Goal: Task Accomplishment & Management: Manage account settings

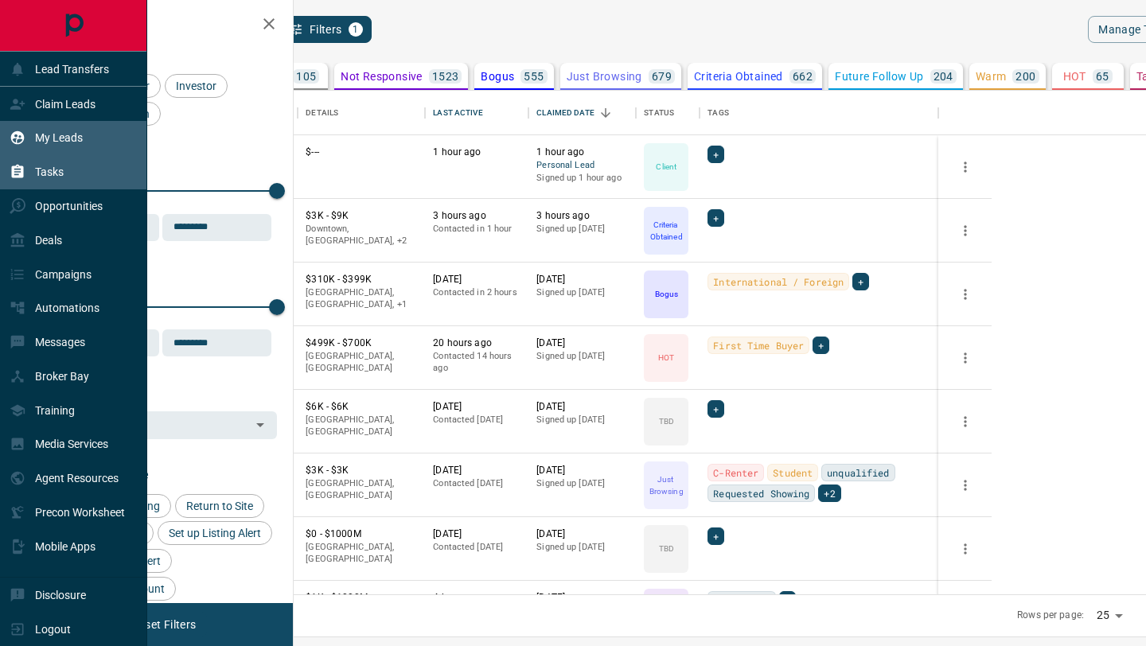
scroll to position [504, 845]
click at [48, 176] on p "Tasks" at bounding box center [49, 172] width 29 height 13
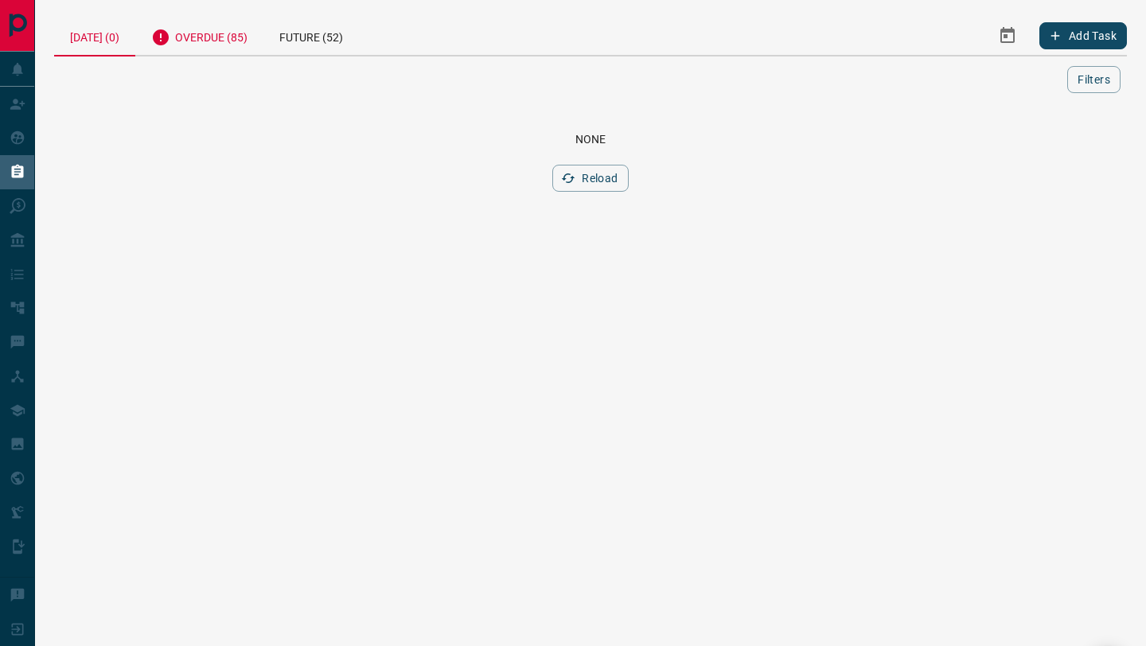
click at [252, 34] on div "Overdue (85)" at bounding box center [199, 35] width 128 height 39
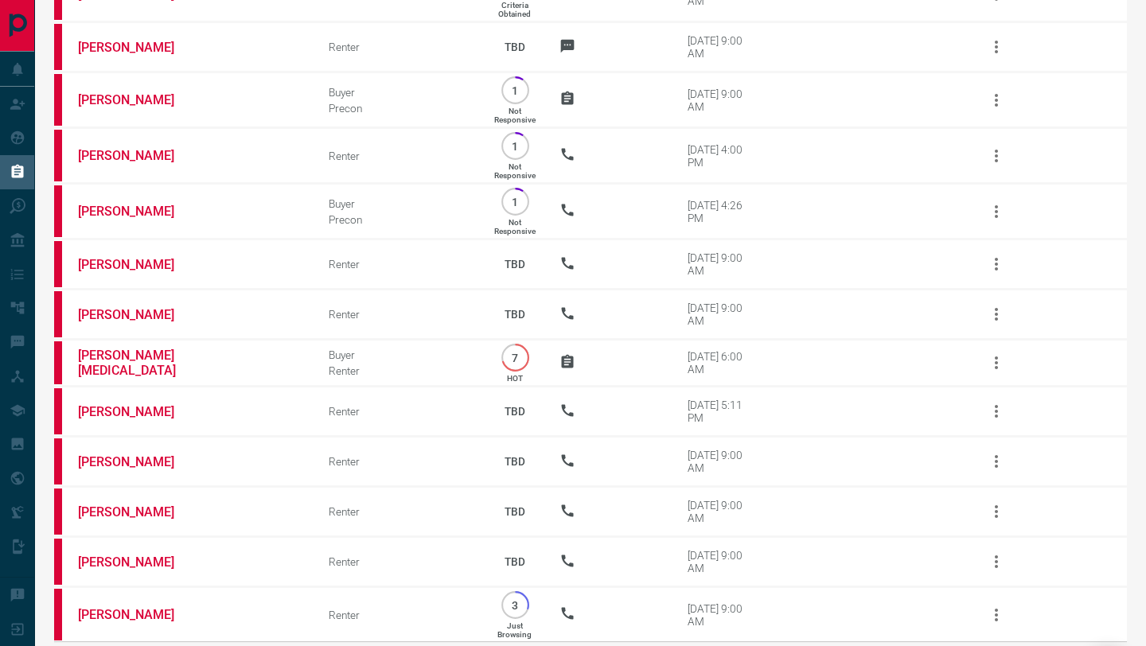
scroll to position [3948, 0]
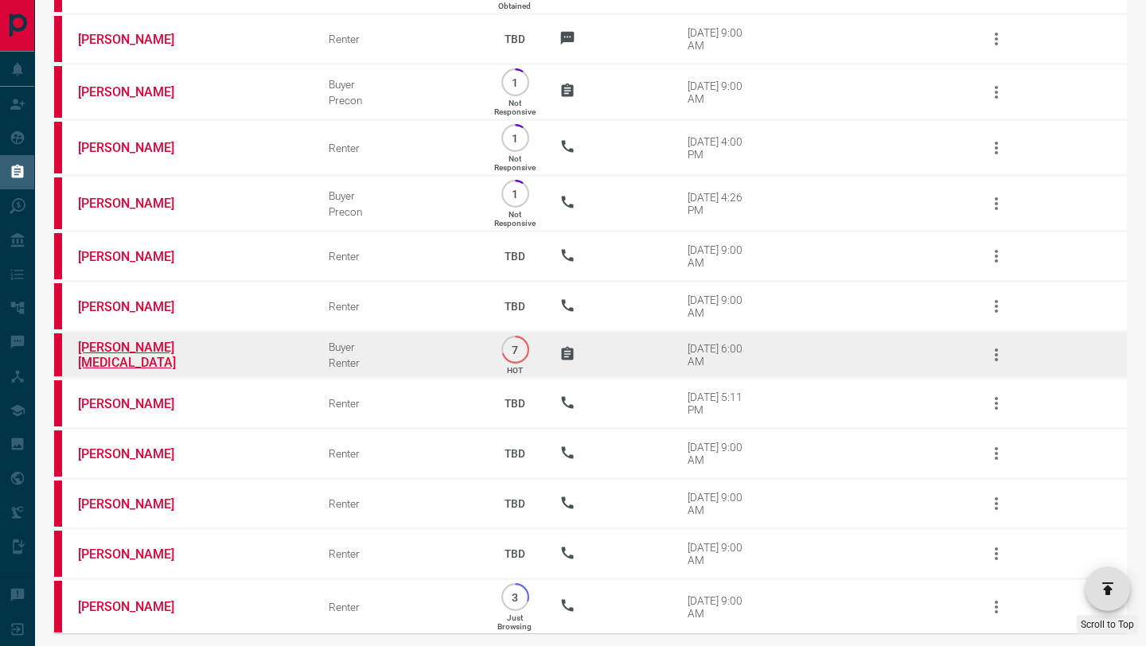
click at [136, 368] on link "[PERSON_NAME][MEDICAL_DATA]" at bounding box center [137, 355] width 119 height 30
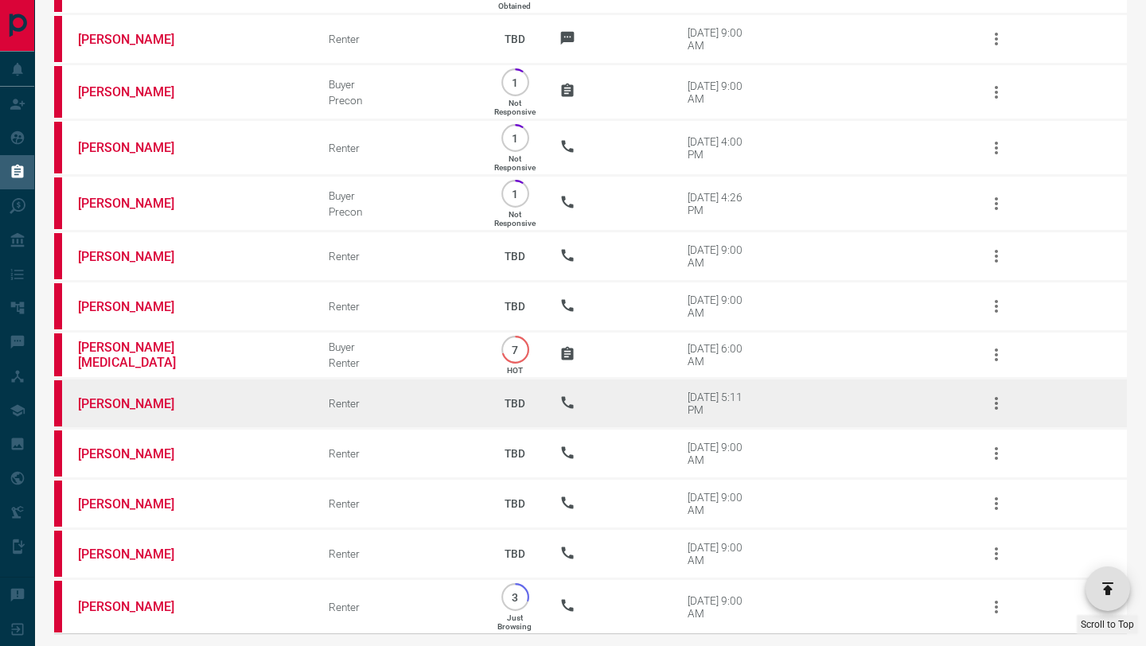
scroll to position [4032, 0]
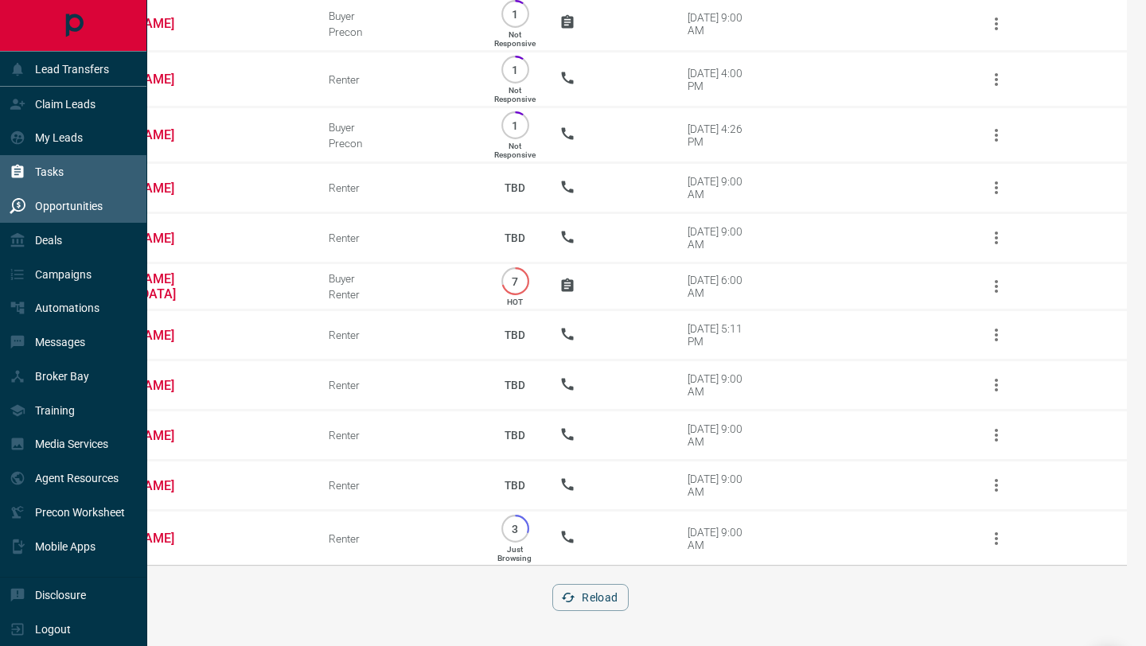
click at [40, 213] on div "Opportunities" at bounding box center [56, 206] width 93 height 26
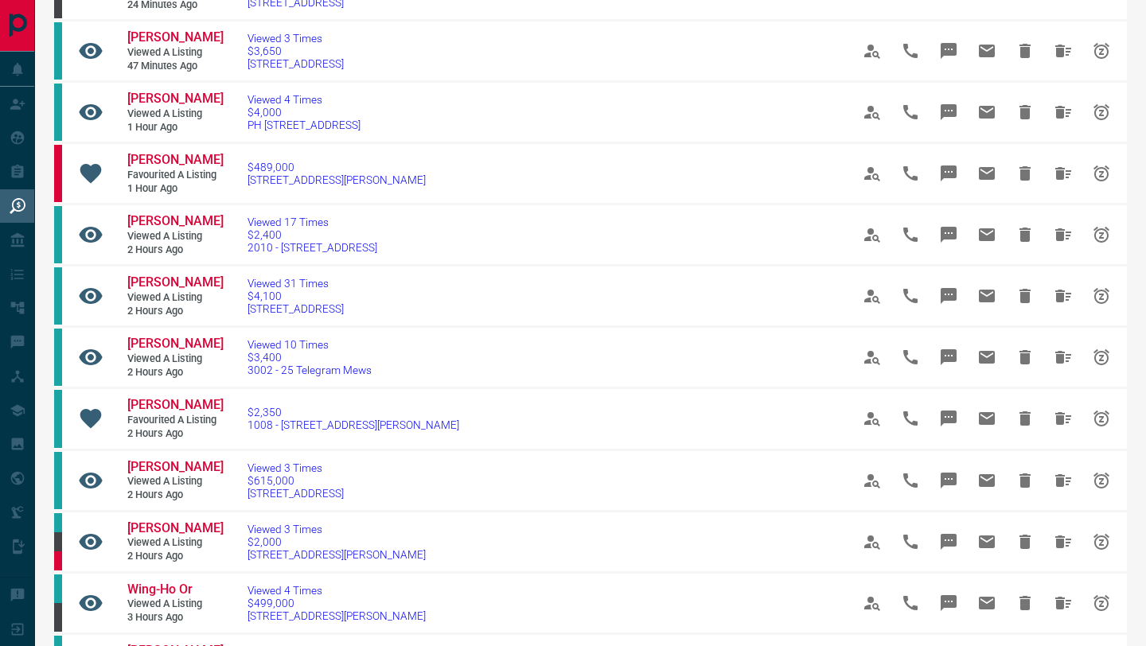
scroll to position [774, 0]
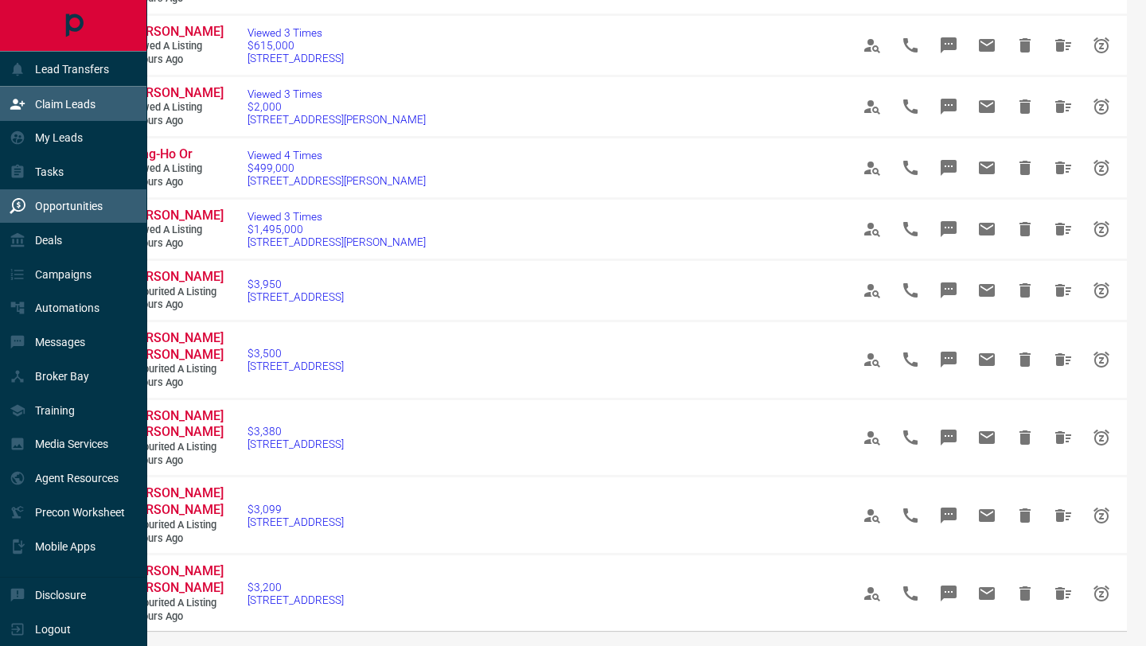
click at [35, 107] on p "Claim Leads" at bounding box center [65, 104] width 60 height 13
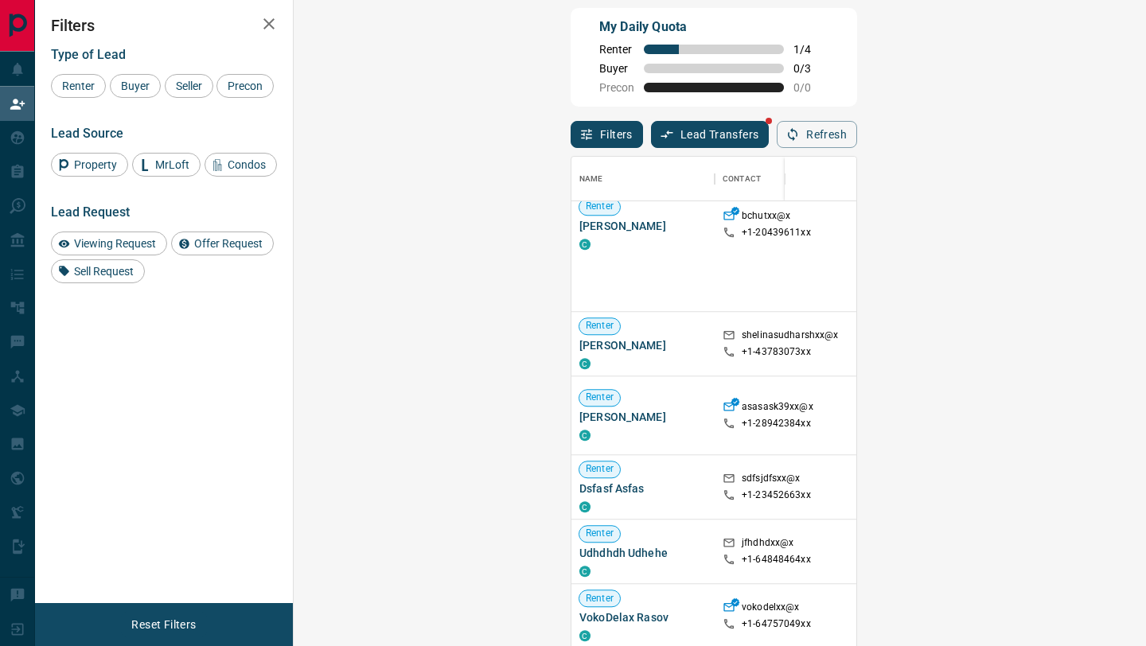
scroll to position [1310, 0]
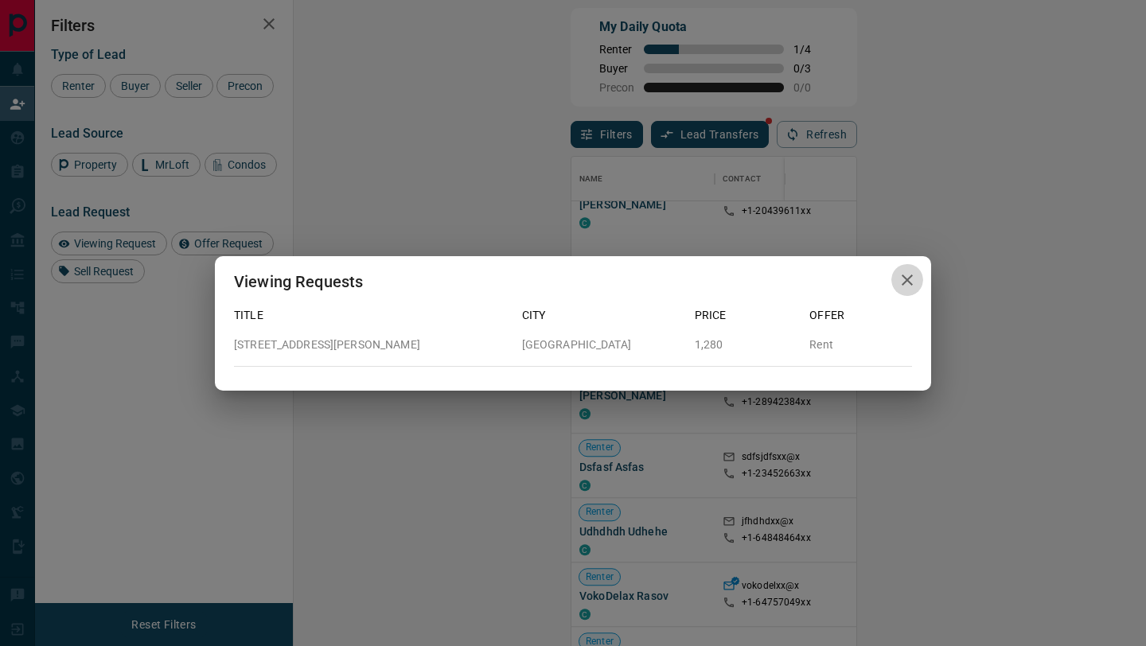
click at [919, 281] on button "button" at bounding box center [907, 280] width 32 height 33
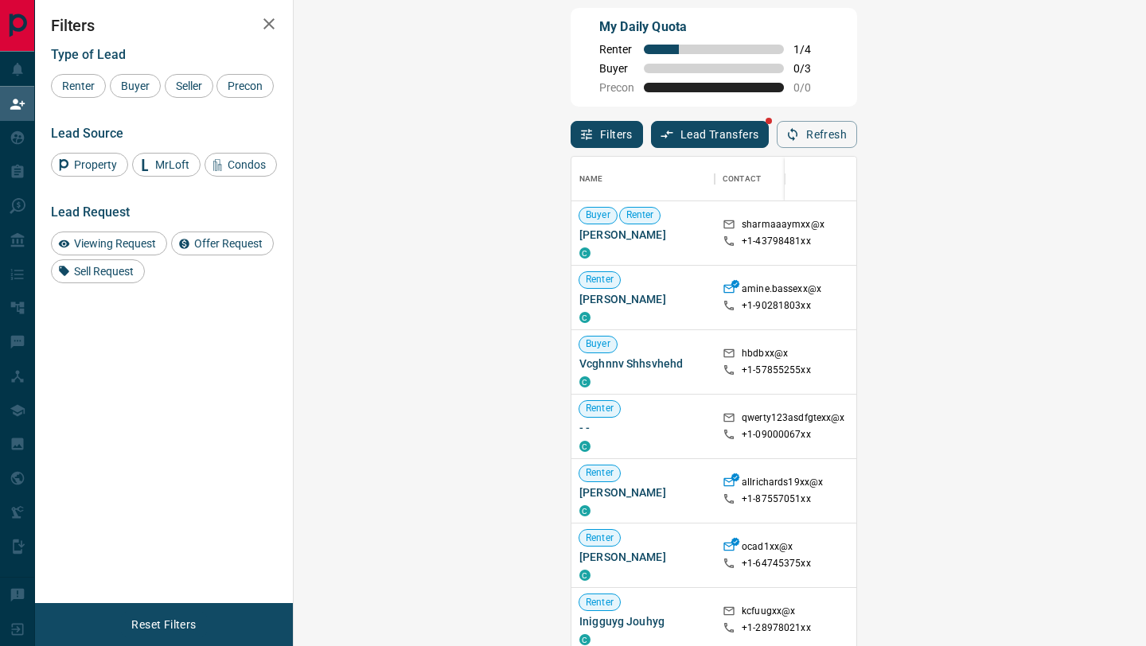
scroll to position [0, 0]
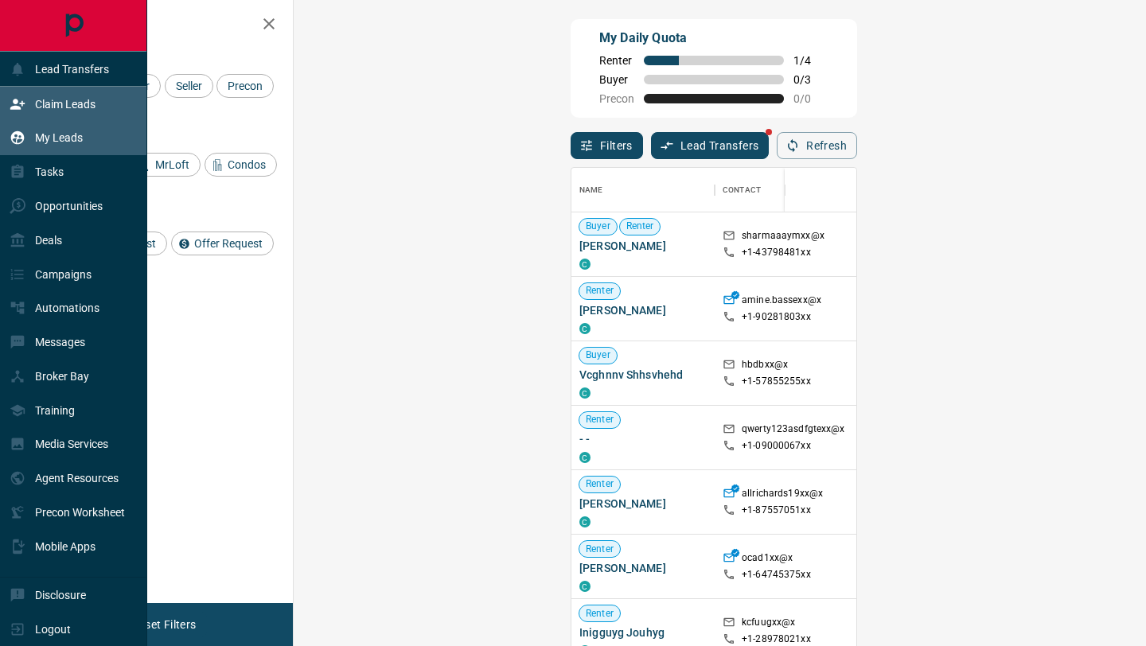
click at [32, 133] on div "My Leads" at bounding box center [46, 138] width 73 height 26
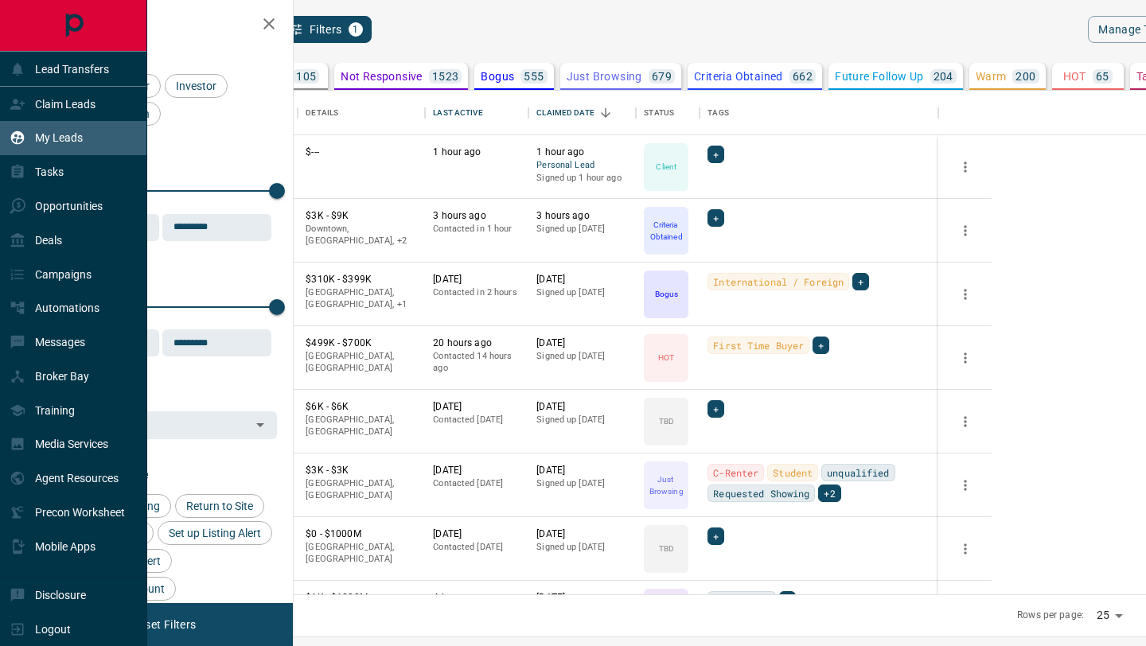
scroll to position [504, 845]
click at [11, 179] on icon at bounding box center [18, 172] width 16 height 16
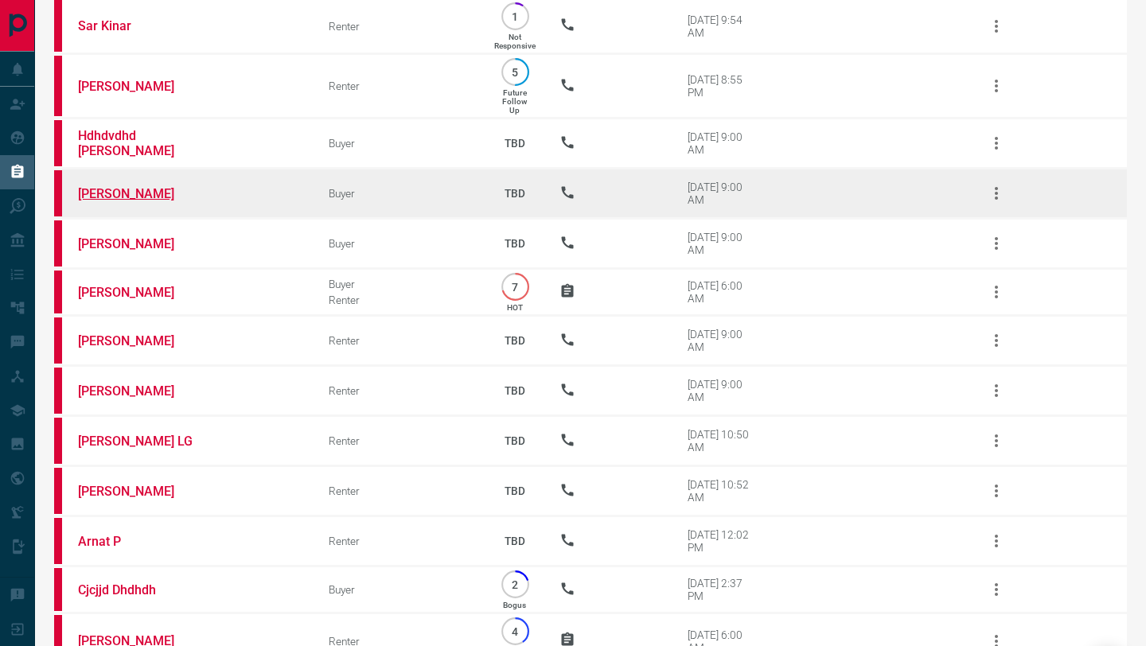
scroll to position [1238, 0]
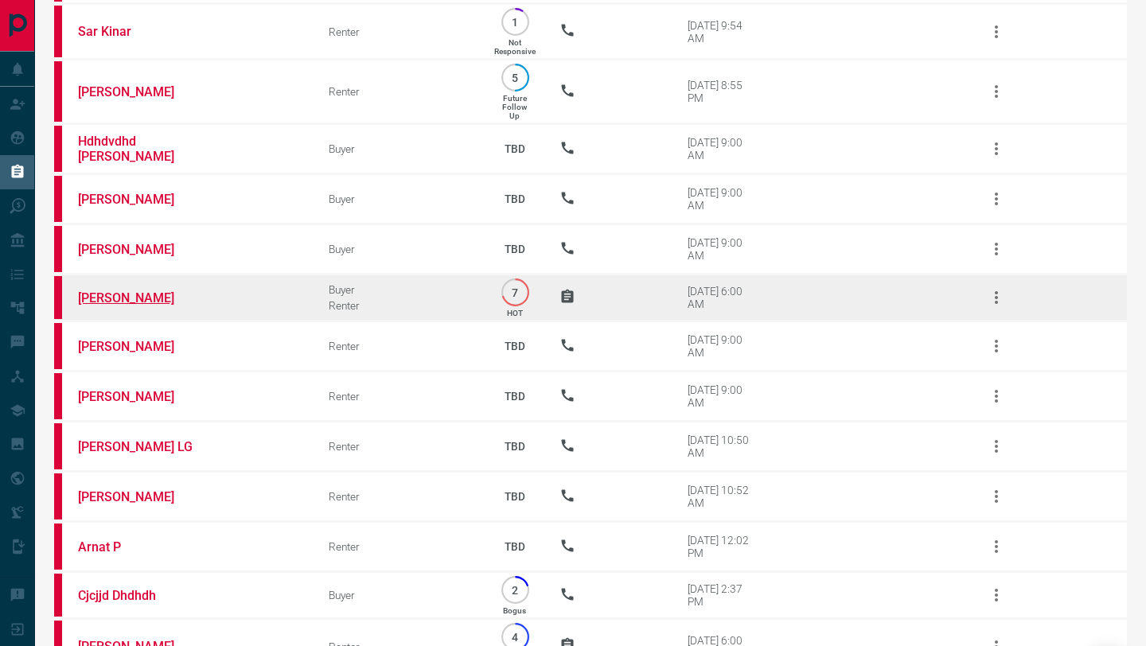
click at [119, 298] on link "[PERSON_NAME]" at bounding box center [137, 297] width 119 height 15
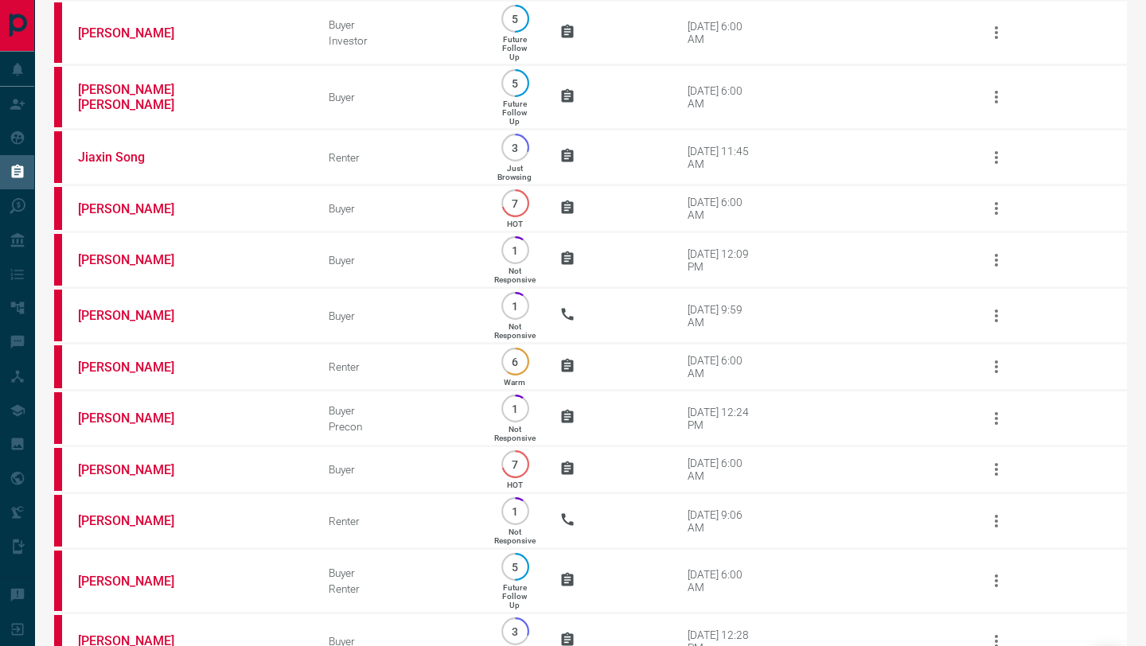
scroll to position [1941, 0]
